Goal: Use online tool/utility: Utilize a website feature to perform a specific function

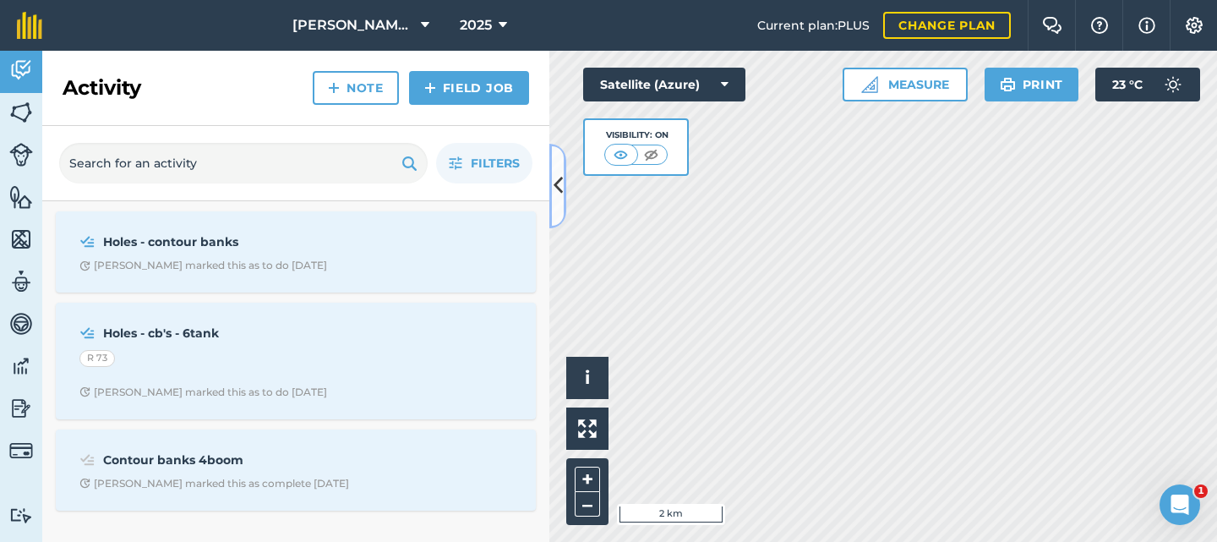
click at [560, 183] on icon at bounding box center [558, 186] width 9 height 30
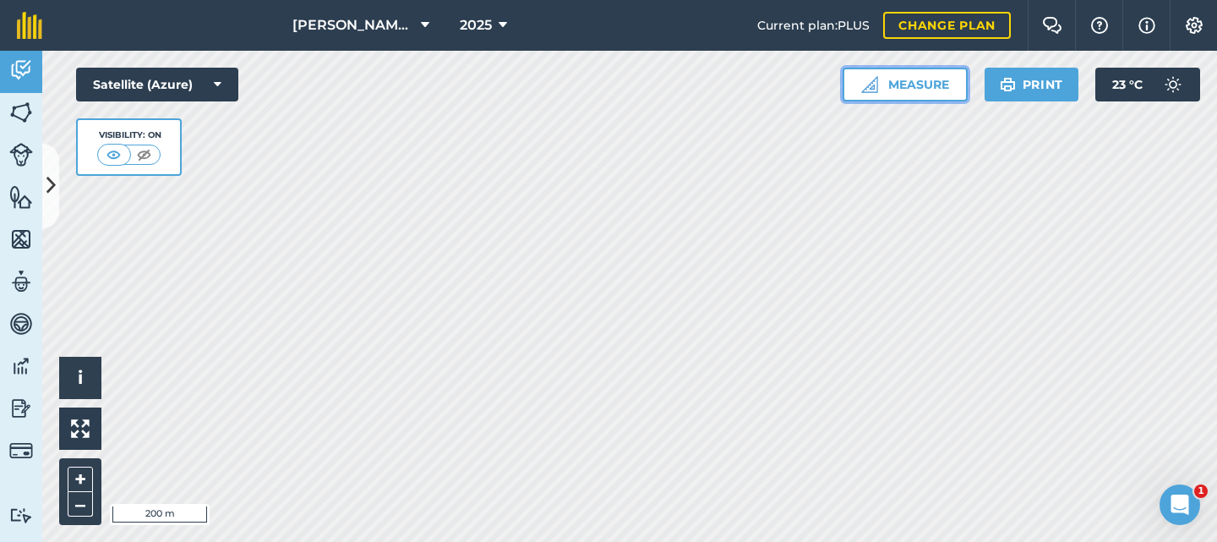
click at [899, 86] on button "Measure" at bounding box center [905, 85] width 125 height 34
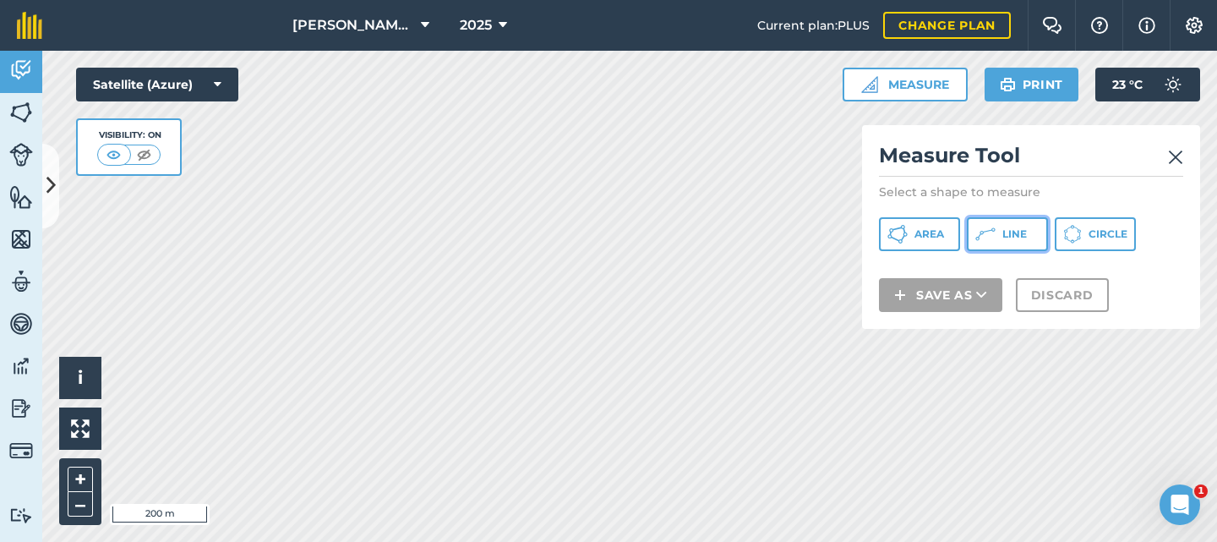
click at [991, 232] on icon at bounding box center [985, 234] width 20 height 20
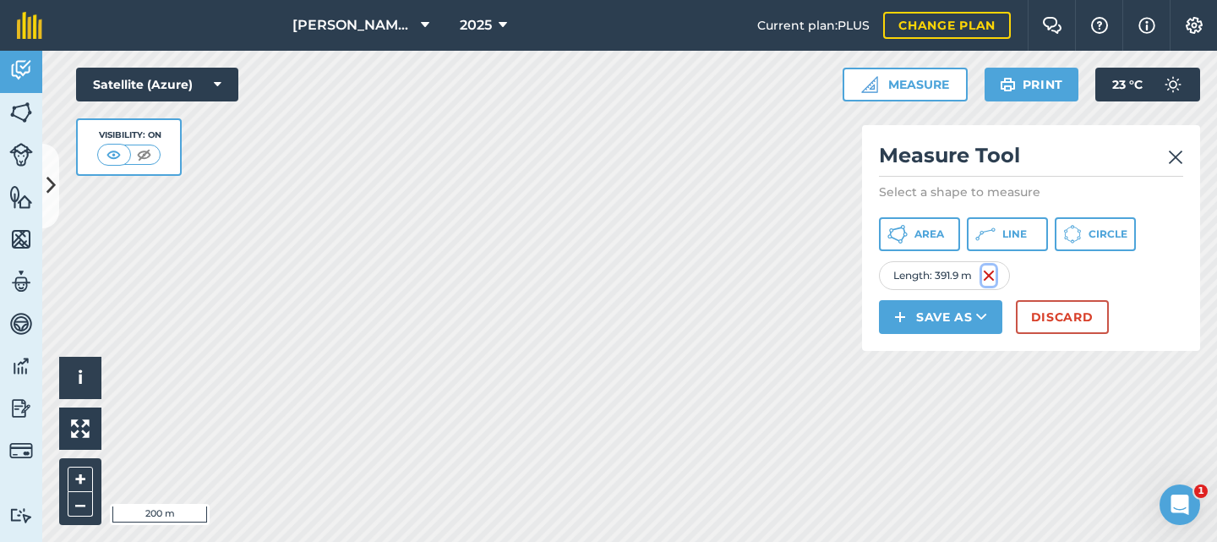
click at [988, 277] on img at bounding box center [989, 275] width 14 height 20
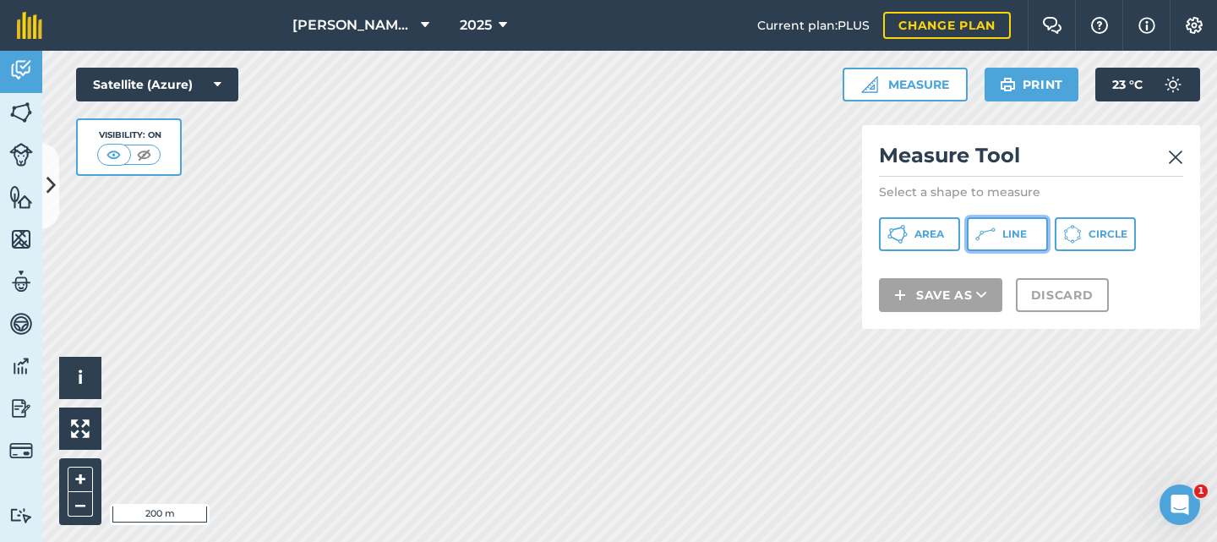
click at [994, 240] on icon at bounding box center [985, 234] width 20 height 20
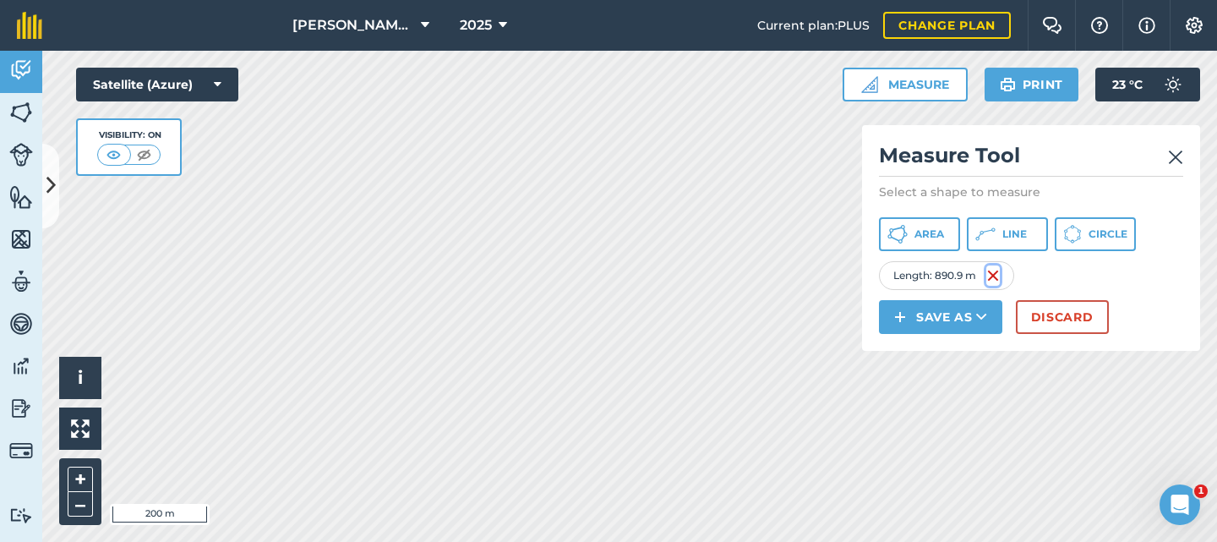
drag, startPoint x: 989, startPoint y: 275, endPoint x: 954, endPoint y: 272, distance: 34.7
click at [989, 275] on img at bounding box center [993, 275] width 14 height 20
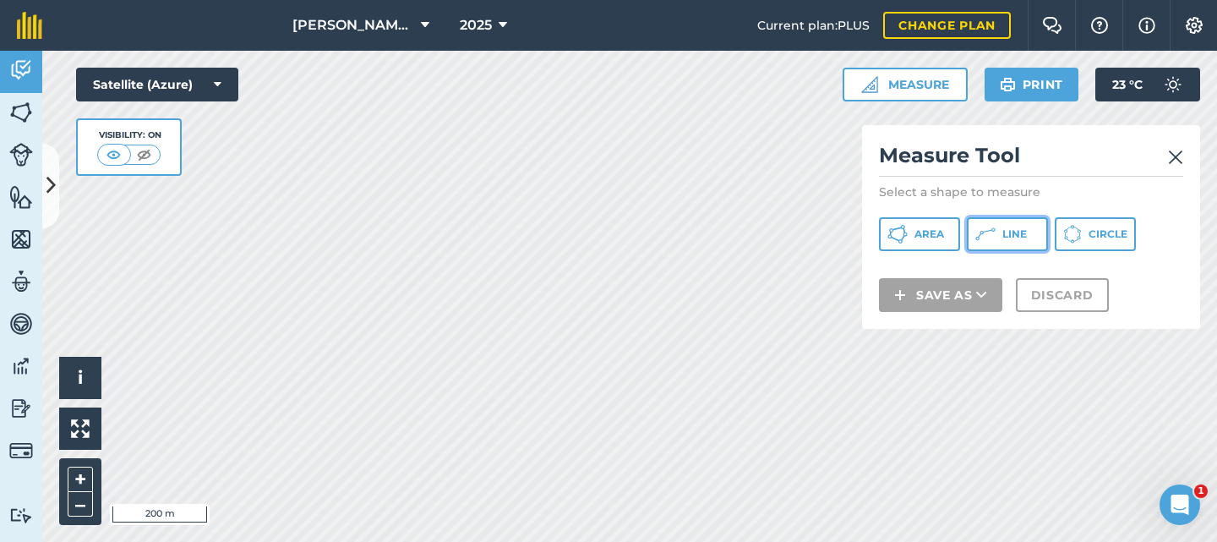
click at [1024, 232] on span "Line" at bounding box center [1014, 234] width 25 height 14
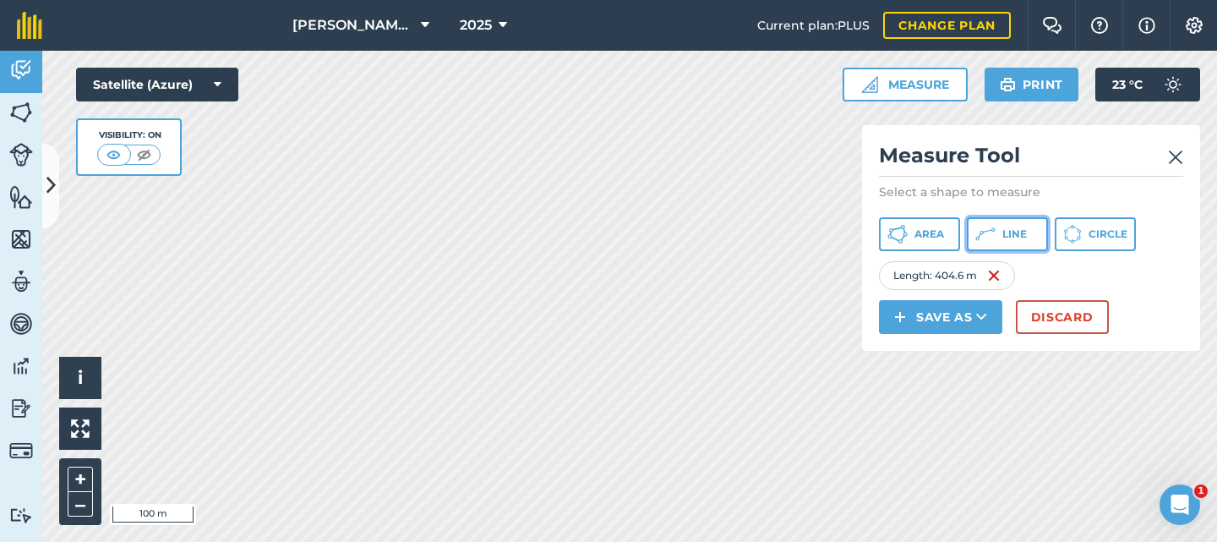
click at [993, 235] on icon at bounding box center [985, 234] width 20 height 20
click at [1013, 225] on button "Line" at bounding box center [1007, 234] width 81 height 34
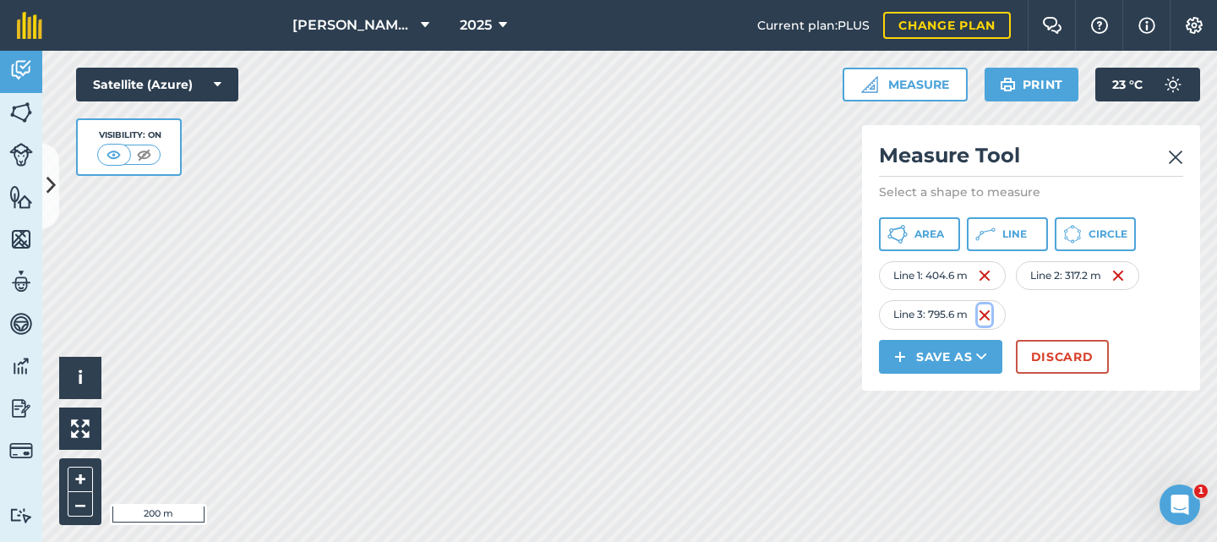
click at [979, 314] on img at bounding box center [985, 315] width 14 height 20
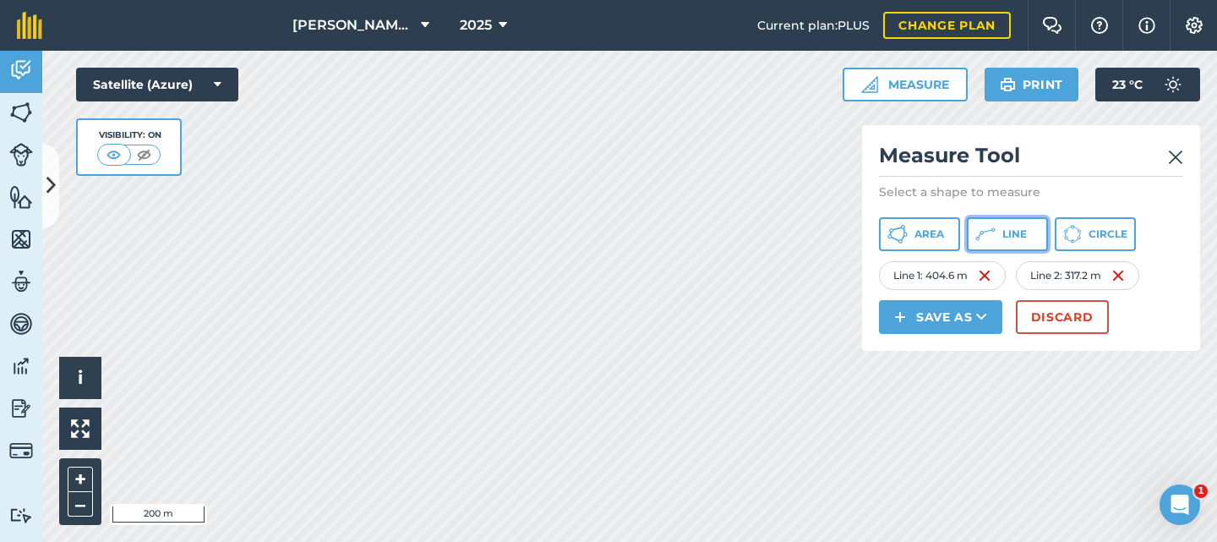
click at [996, 229] on button "Line" at bounding box center [1007, 234] width 81 height 34
